Goal: Task Accomplishment & Management: Use online tool/utility

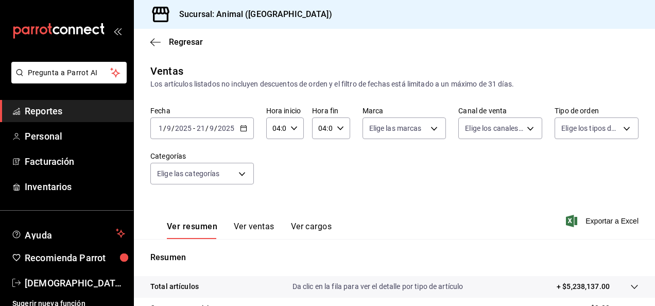
scroll to position [188, 0]
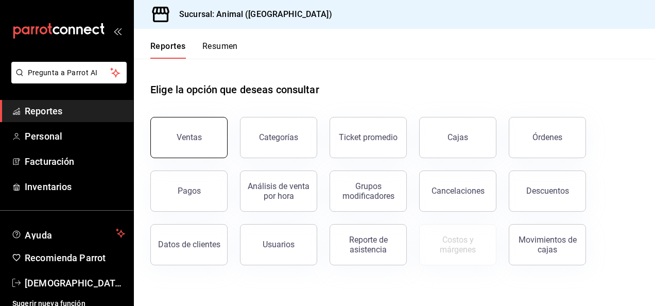
click at [196, 142] on div "Ventas" at bounding box center [189, 137] width 25 height 10
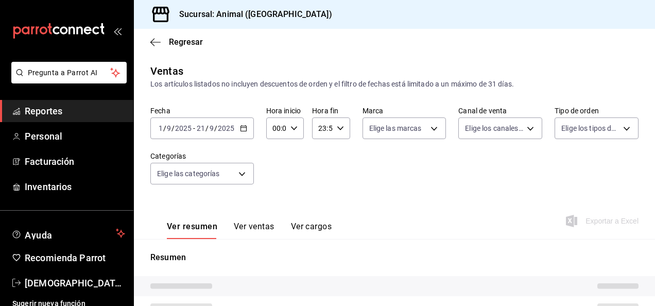
type input "04:00"
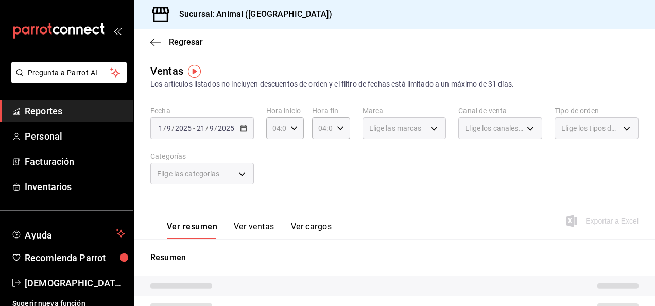
click at [246, 129] on div "[DATE] [DATE] - [DATE] [DATE]" at bounding box center [202, 128] width 104 height 22
click at [243, 133] on div "[DATE] [DATE] - [DATE] [DATE]" at bounding box center [202, 128] width 104 height 22
click at [317, 177] on div "Fecha 2025-09-01 1 / 9 / 2025 - 2025-09-21 21 / 9 / 2025 Hora inicio 04:00 Hora…" at bounding box center [394, 151] width 488 height 91
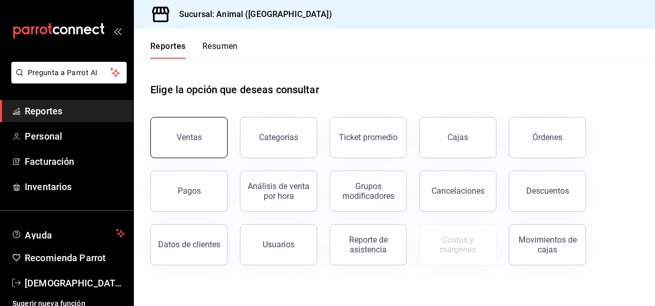
click at [192, 133] on div "Ventas" at bounding box center [189, 137] width 25 height 10
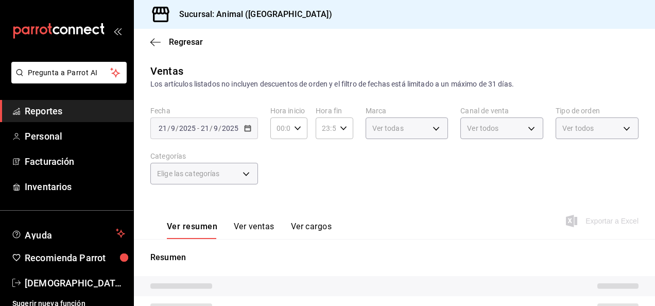
type input "04:00"
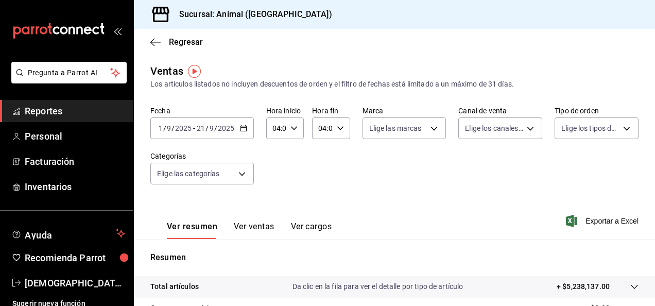
click at [243, 132] on div "[DATE] [DATE] - [DATE] [DATE]" at bounding box center [202, 128] width 104 height 22
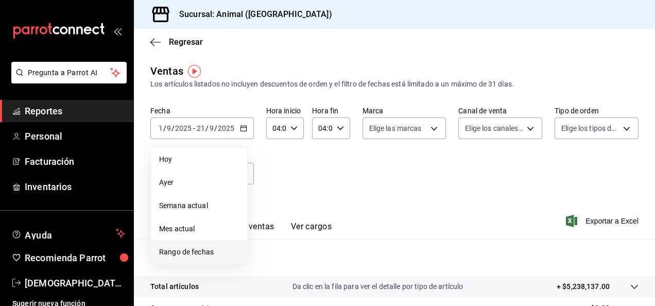
click at [223, 247] on span "Rango de fechas" at bounding box center [199, 252] width 80 height 11
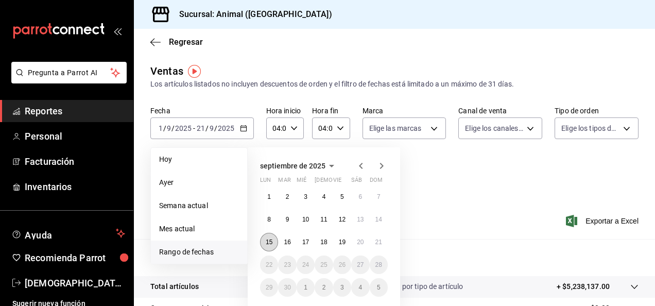
click at [269, 245] on button "15" at bounding box center [269, 242] width 18 height 19
click at [376, 239] on abbr "21" at bounding box center [379, 242] width 7 height 7
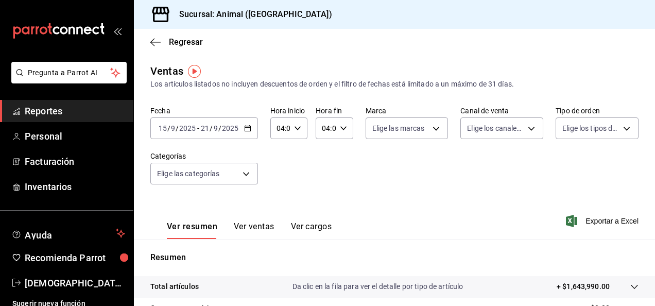
scroll to position [19, 0]
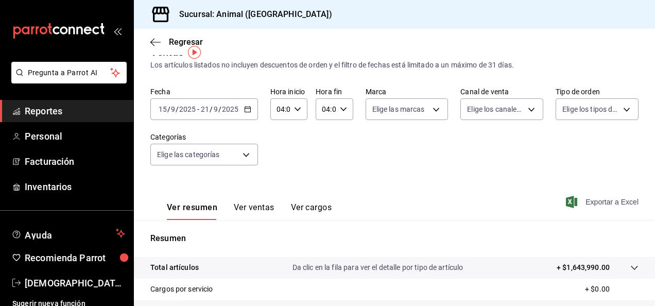
click at [584, 201] on span "Exportar a Excel" at bounding box center [603, 202] width 71 height 12
click at [246, 108] on icon "button" at bounding box center [247, 109] width 7 height 7
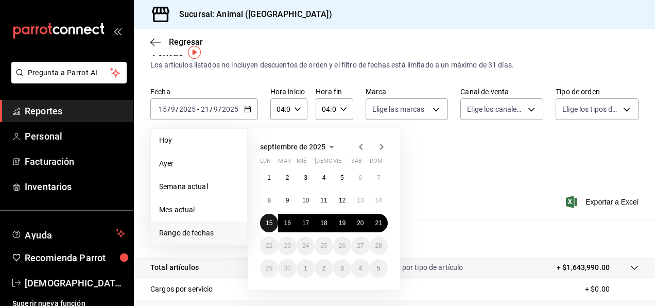
click at [272, 221] on abbr "15" at bounding box center [269, 222] width 7 height 7
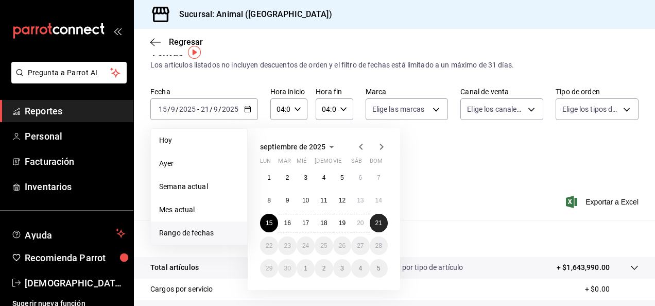
click at [378, 219] on abbr "21" at bounding box center [379, 222] width 7 height 7
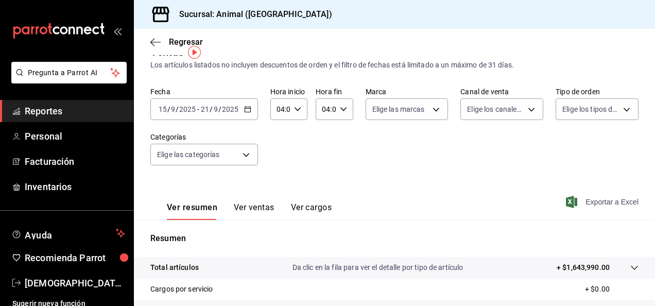
click at [596, 202] on span "Exportar a Excel" at bounding box center [603, 202] width 71 height 12
